Goal: Task Accomplishment & Management: Use online tool/utility

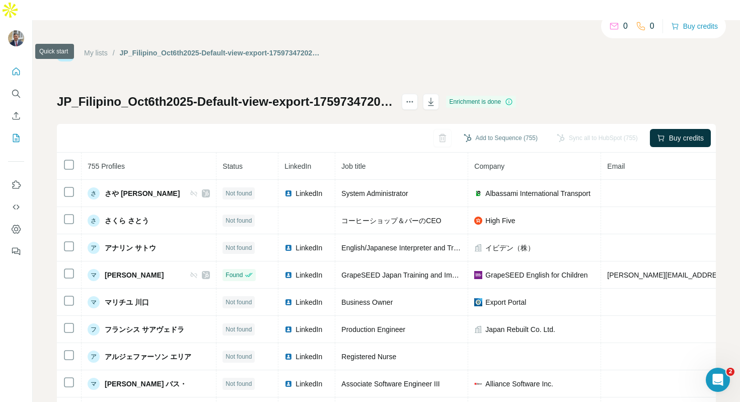
click at [18, 66] on icon "Quick start" at bounding box center [16, 71] width 10 height 10
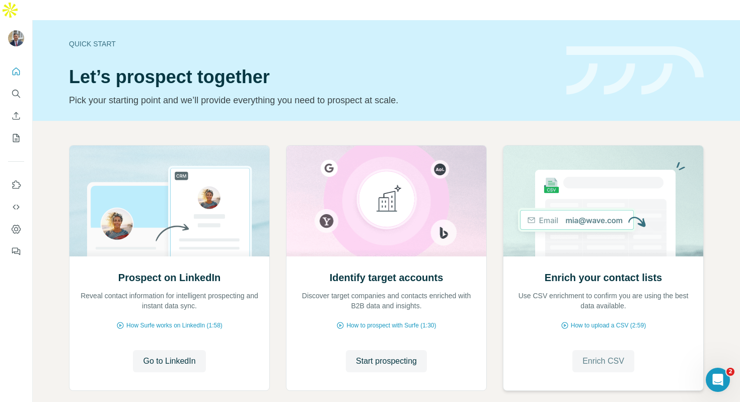
click at [608, 355] on span "Enrich CSV" at bounding box center [604, 361] width 42 height 12
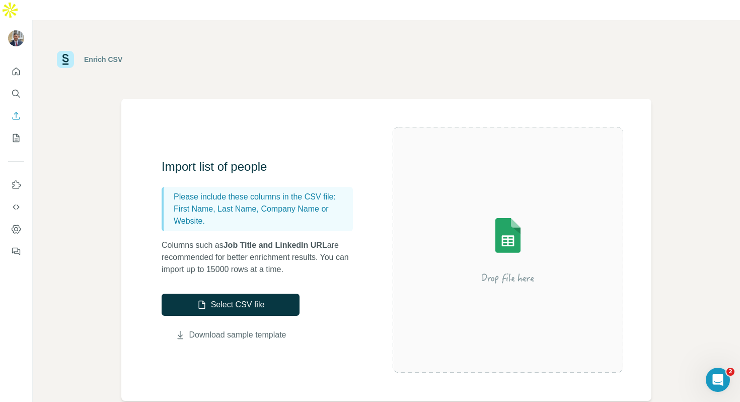
click at [268, 329] on link "Download sample template" at bounding box center [237, 335] width 97 height 12
click at [12, 107] on button "Enrich CSV" at bounding box center [16, 116] width 16 height 18
click at [17, 129] on button "My lists" at bounding box center [16, 138] width 16 height 18
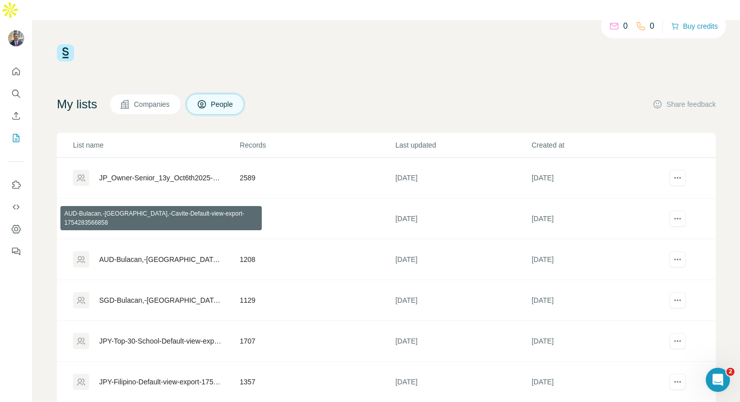
click at [169, 254] on div "AUD-Bulacan,-[GEOGRAPHIC_DATA],-Cavite-Default-view-export-1754283566858" at bounding box center [160, 259] width 123 height 10
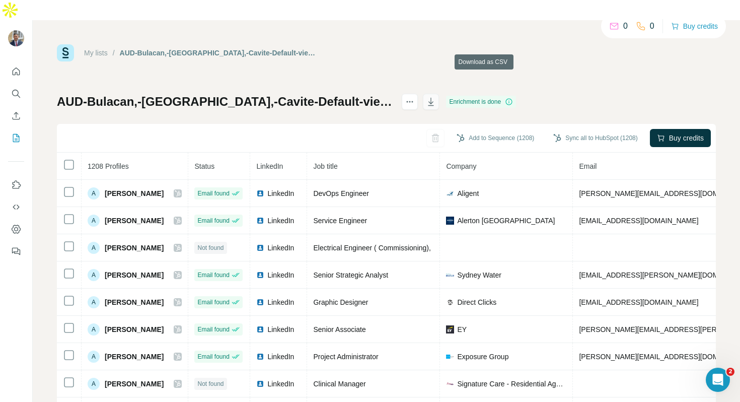
click at [439, 94] on button "button" at bounding box center [431, 102] width 16 height 16
